Goal: Task Accomplishment & Management: Use online tool/utility

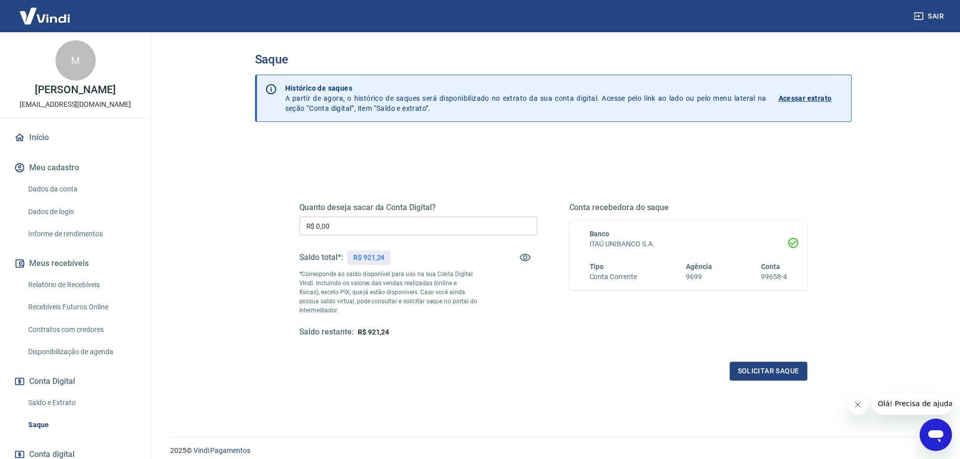
click at [322, 231] on input "R$ 0,00" at bounding box center [418, 226] width 238 height 19
click at [343, 224] on input "R$ 0,00" at bounding box center [418, 226] width 238 height 19
type input "R$ 921,24"
click at [745, 372] on button "Solicitar saque" at bounding box center [769, 371] width 78 height 19
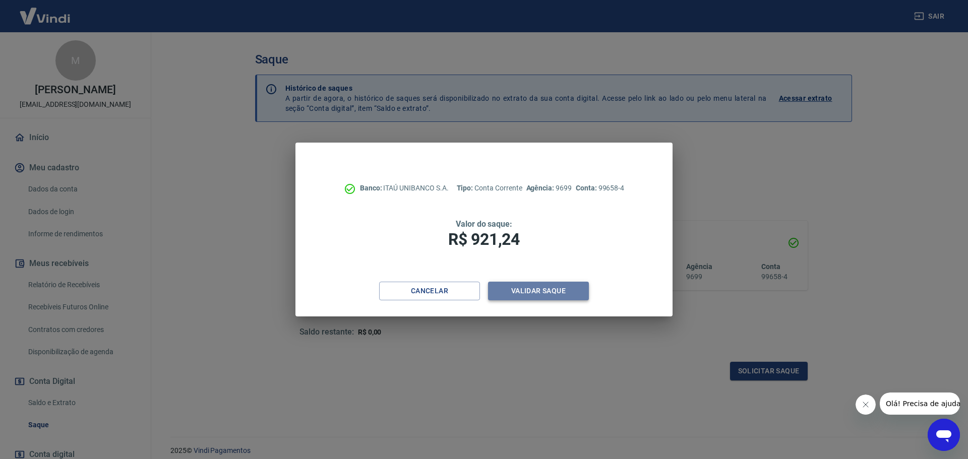
click at [566, 292] on button "Validar saque" at bounding box center [538, 291] width 101 height 19
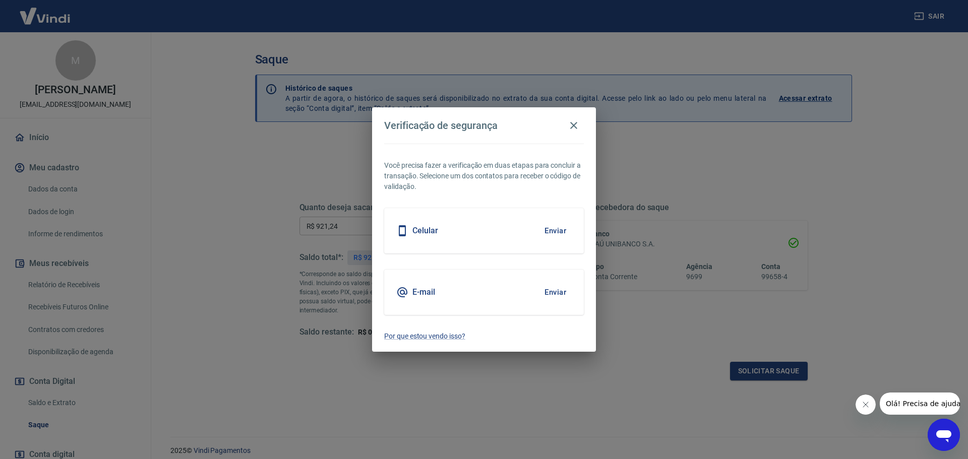
click at [558, 225] on button "Enviar" at bounding box center [555, 230] width 33 height 21
click at [550, 239] on button "Enviar" at bounding box center [555, 230] width 33 height 21
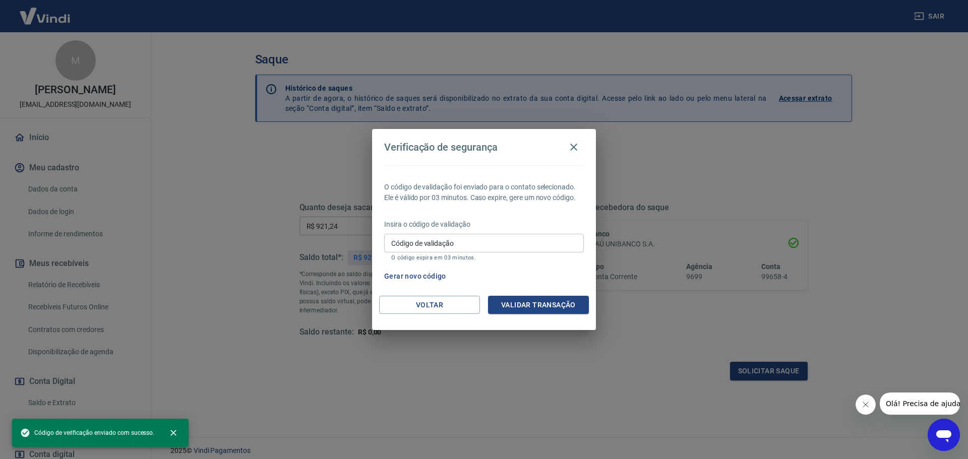
click at [536, 244] on input "Código de validação" at bounding box center [484, 243] width 200 height 19
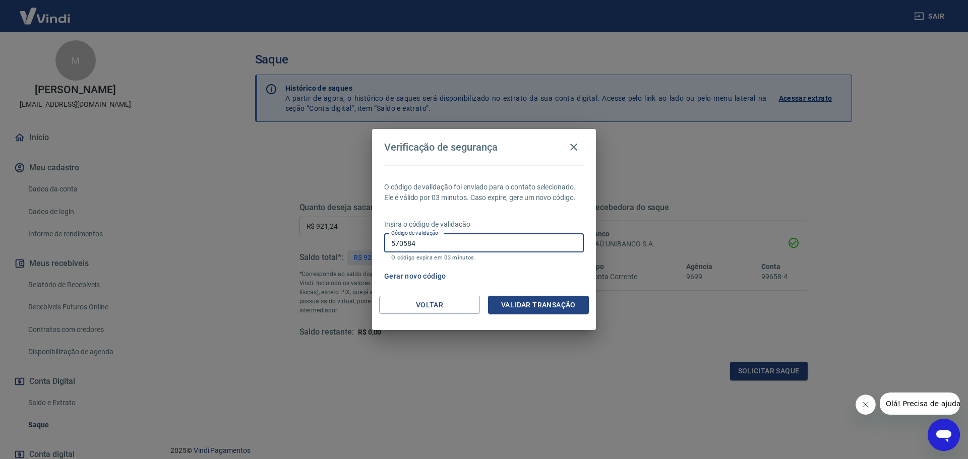
type input "570584"
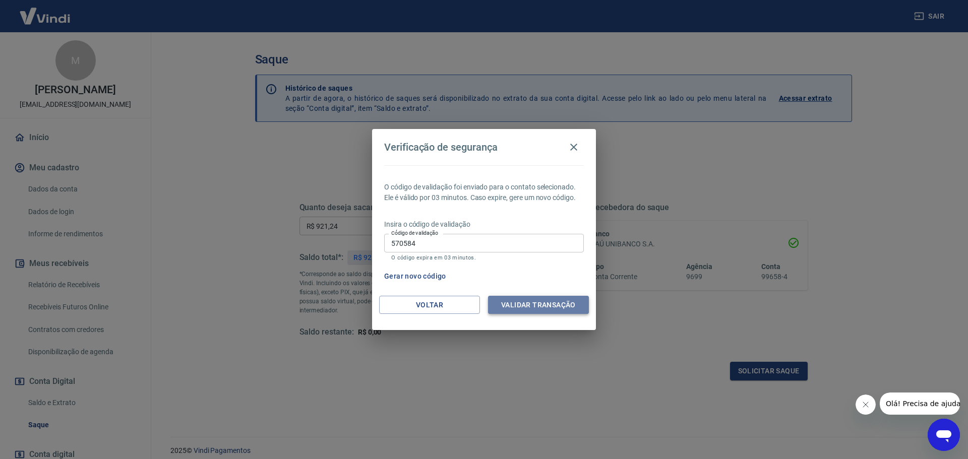
click at [544, 307] on button "Validar transação" at bounding box center [538, 305] width 101 height 19
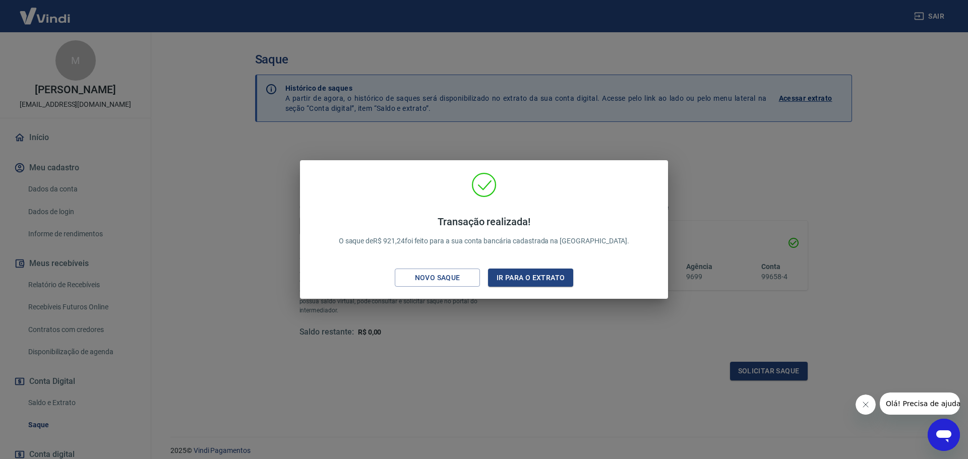
click at [507, 315] on div "Transação realizada! O saque de R$ 921,24 foi feito para a sua conta bancária c…" at bounding box center [484, 229] width 968 height 459
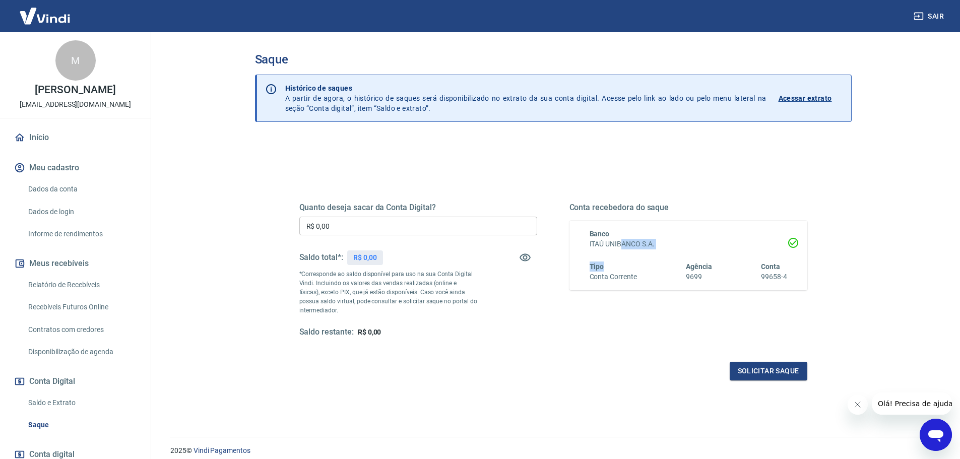
drag, startPoint x: 622, startPoint y: 248, endPoint x: 653, endPoint y: 266, distance: 35.0
click at [651, 261] on div "Banco ITAÚ UNIBANCO S.A. Tipo Conta Corrente Agência 9699 Conta 99658-4" at bounding box center [683, 255] width 210 height 53
click at [389, 219] on input "R$ 0,00" at bounding box center [418, 226] width 238 height 19
type input "R$ 921,24"
click at [764, 374] on button "Solicitar saque" at bounding box center [769, 371] width 78 height 19
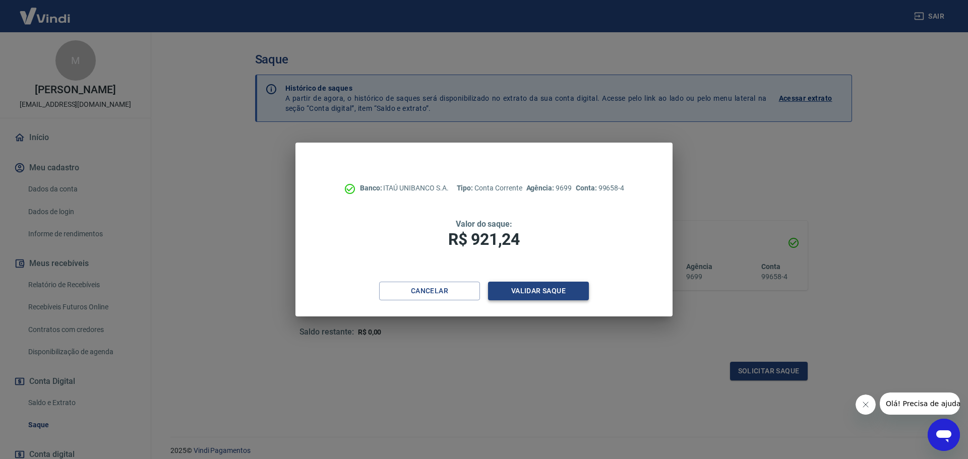
click at [567, 286] on button "Validar saque" at bounding box center [538, 291] width 101 height 19
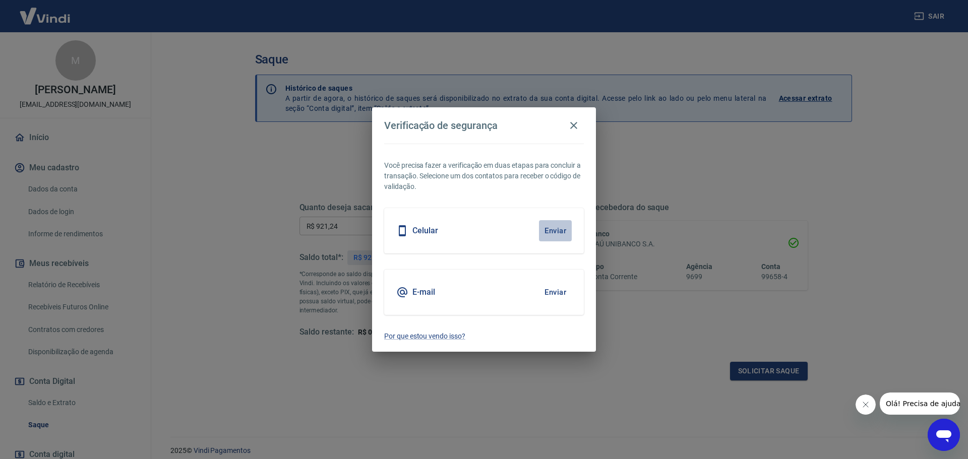
click at [552, 232] on button "Enviar" at bounding box center [555, 230] width 33 height 21
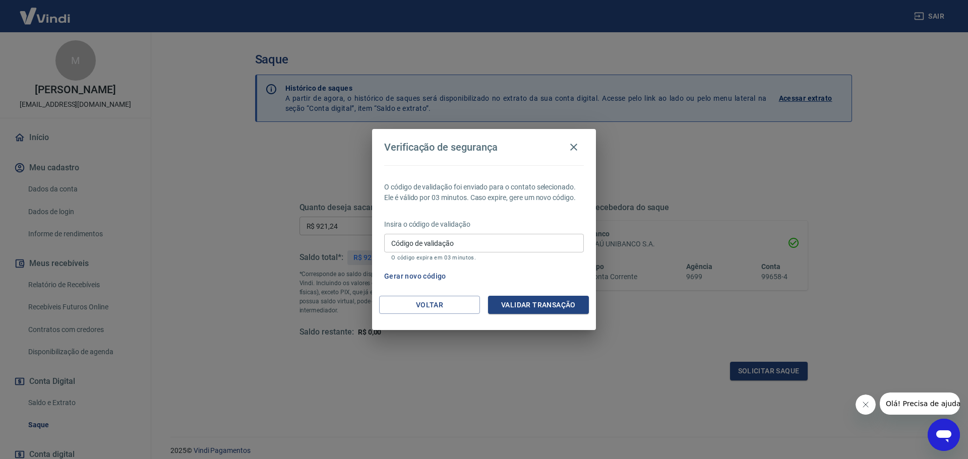
click at [431, 234] on div "Código de validação Código de validação O código expira em 03 minutos." at bounding box center [484, 247] width 200 height 27
type input "242092"
click at [569, 302] on button "Validar transação" at bounding box center [538, 305] width 101 height 19
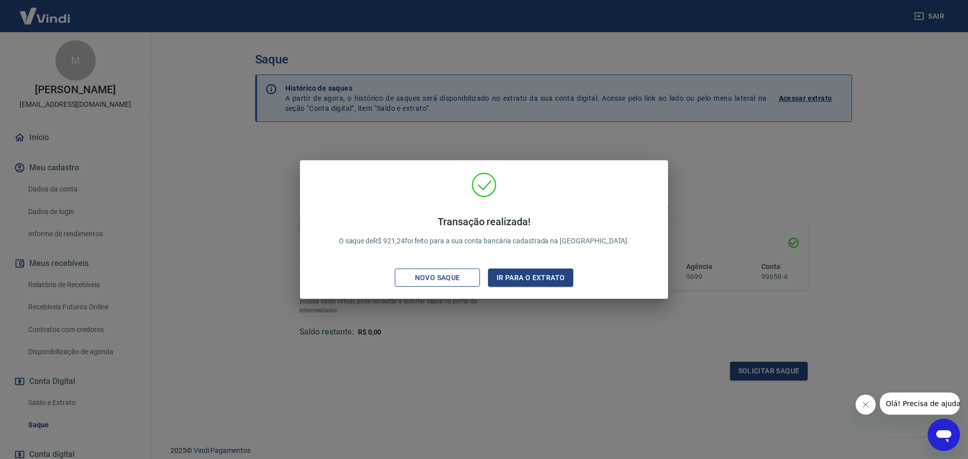
click at [423, 280] on div "Novo saque" at bounding box center [438, 278] width 70 height 13
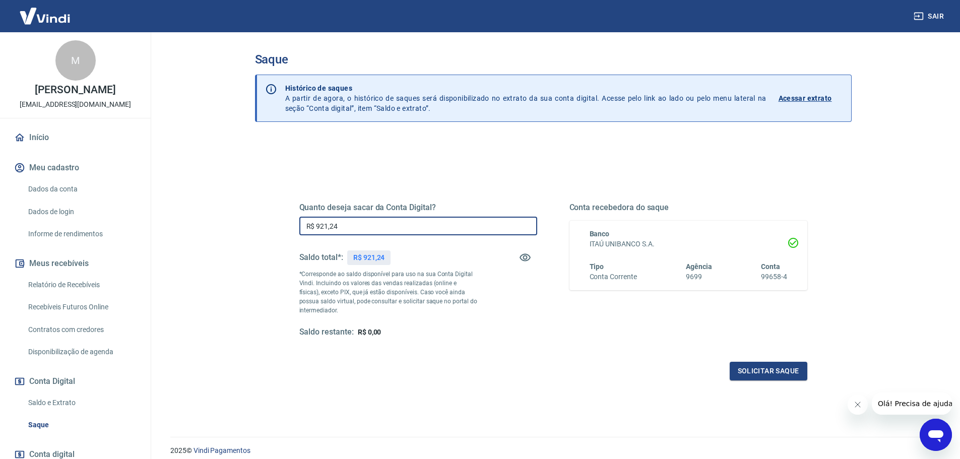
drag, startPoint x: 392, startPoint y: 229, endPoint x: 416, endPoint y: 246, distance: 29.2
click at [392, 229] on input "R$ 921,24" at bounding box center [418, 226] width 238 height 19
click at [359, 234] on input "R$ 0,00" at bounding box center [418, 226] width 238 height 19
type input "R$ 921,24"
click at [800, 366] on button "Solicitar saque" at bounding box center [769, 371] width 78 height 19
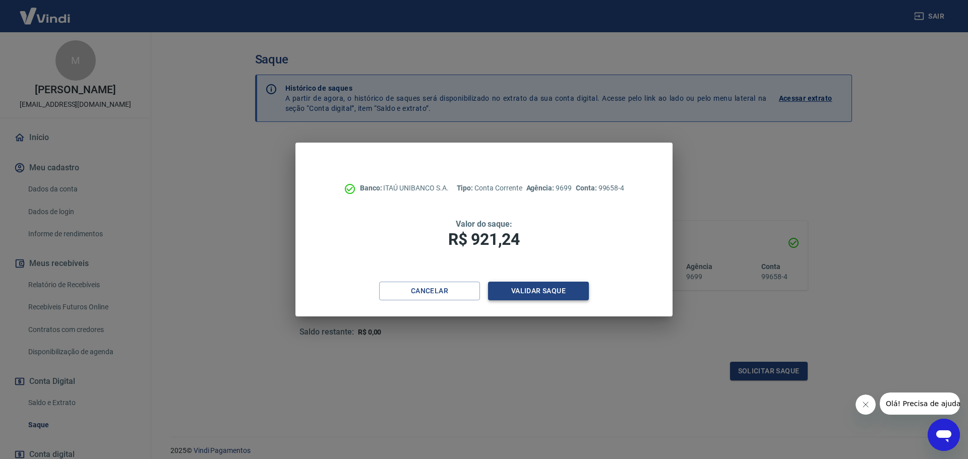
click at [569, 291] on button "Validar saque" at bounding box center [538, 291] width 101 height 19
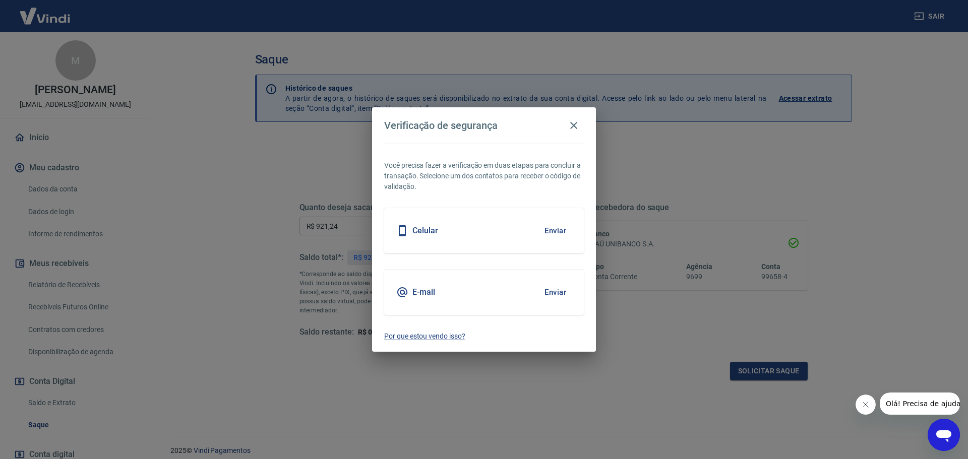
click at [553, 229] on button "Enviar" at bounding box center [555, 230] width 33 height 21
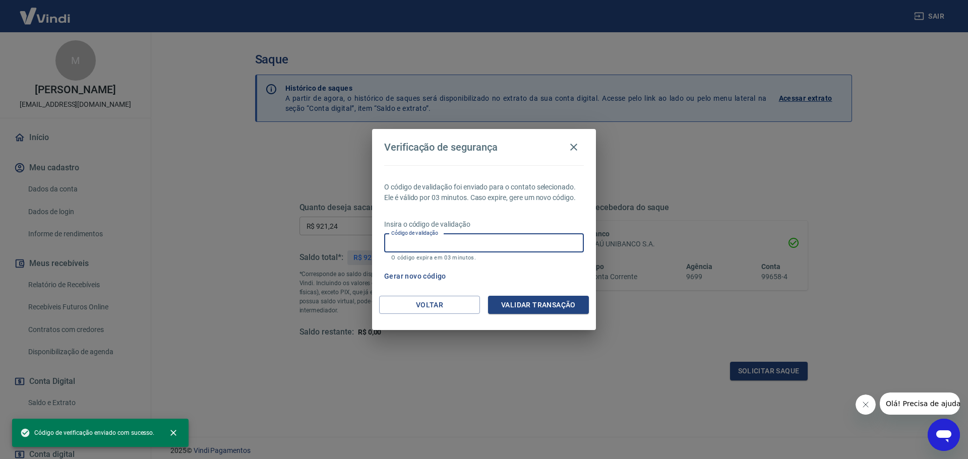
click at [529, 238] on input "Código de validação" at bounding box center [484, 243] width 200 height 19
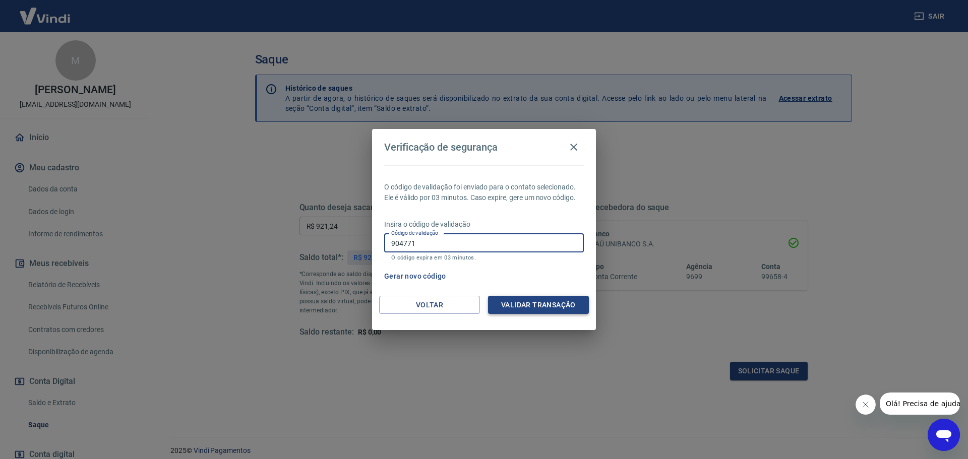
type input "904771"
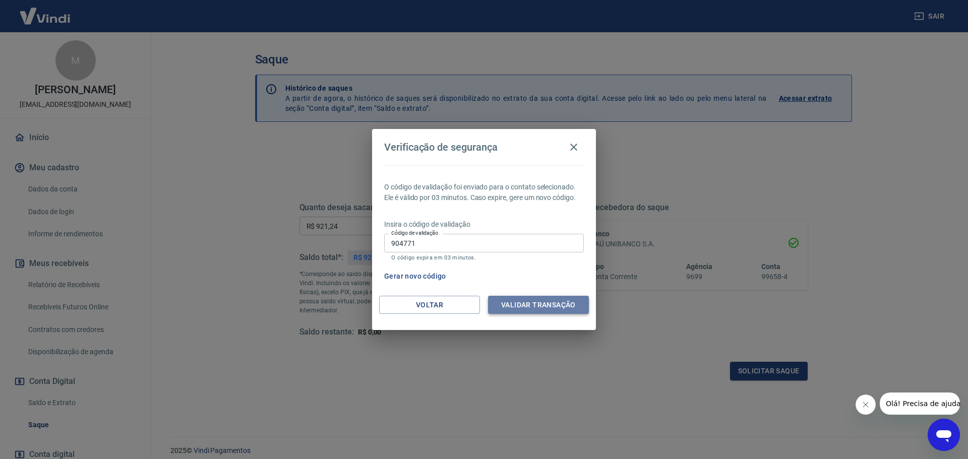
click at [539, 301] on button "Validar transação" at bounding box center [538, 305] width 101 height 19
